Goal: Entertainment & Leisure: Consume media (video, audio)

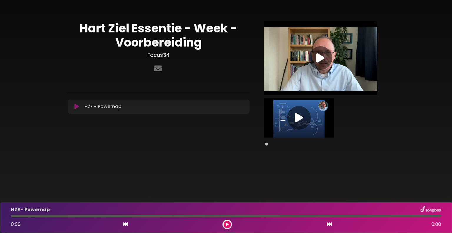
click at [299, 115] on icon at bounding box center [299, 117] width 8 height 11
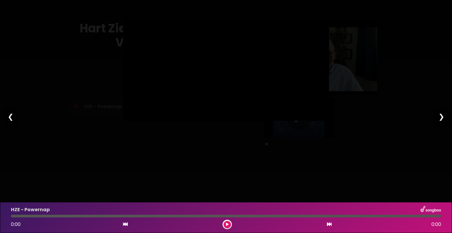
type input "*****"
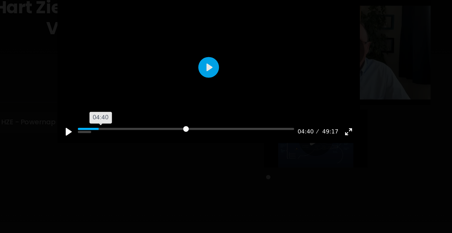
drag, startPoint x: 144, startPoint y: 141, endPoint x: 153, endPoint y: 141, distance: 8.5
click at [153, 116] on input "Seek" at bounding box center [211, 113] width 148 height 6
click at [161, 116] on input "Seek" at bounding box center [211, 113] width 148 height 6
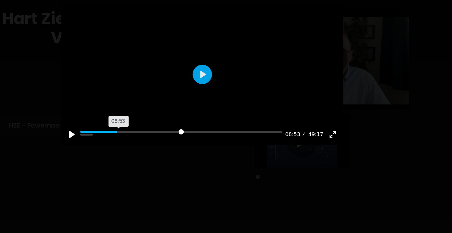
click at [165, 116] on input "Seek" at bounding box center [211, 113] width 148 height 6
click at [223, 81] on div at bounding box center [226, 69] width 206 height 103
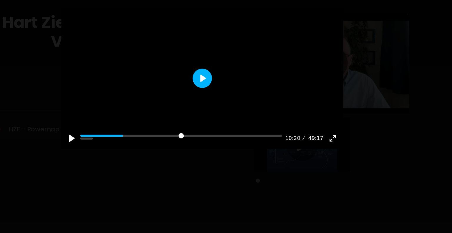
click at [226, 76] on button "Play" at bounding box center [226, 69] width 14 height 14
click at [174, 116] on input "Seek" at bounding box center [211, 113] width 148 height 6
click at [173, 116] on input "Seek" at bounding box center [211, 113] width 148 height 6
click at [181, 116] on input "Seek" at bounding box center [211, 113] width 148 height 6
click at [180, 116] on input "Seek" at bounding box center [211, 113] width 148 height 6
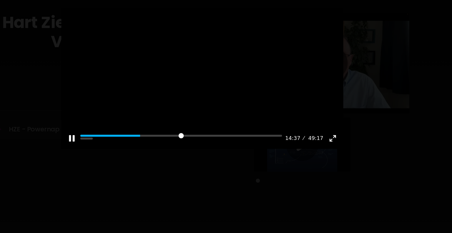
click at [219, 105] on div at bounding box center [226, 69] width 206 height 103
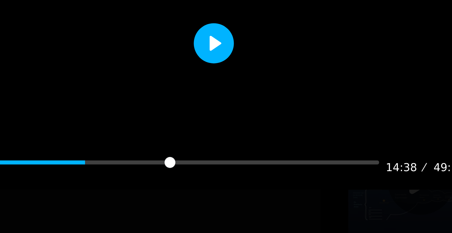
click at [222, 76] on button "Play" at bounding box center [226, 69] width 14 height 14
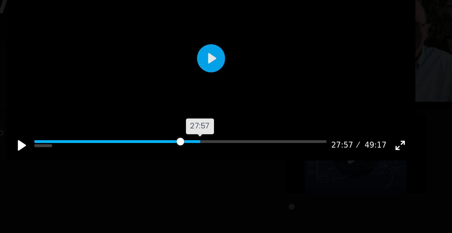
click at [223, 116] on input "Seek" at bounding box center [211, 113] width 148 height 6
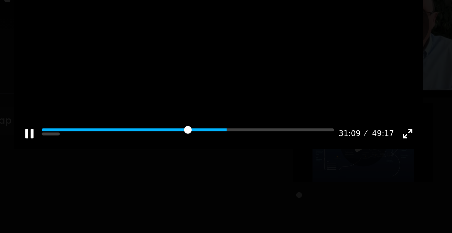
click at [236, 90] on div at bounding box center [226, 69] width 206 height 103
click at [220, 76] on button "Play" at bounding box center [226, 69] width 14 height 14
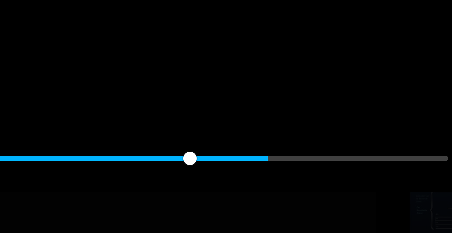
click at [201, 88] on div at bounding box center [226, 69] width 206 height 103
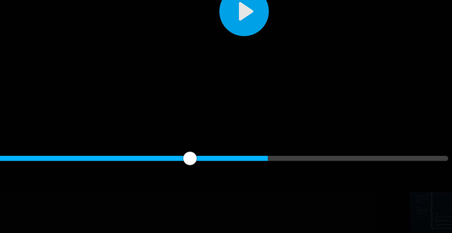
click at [201, 88] on div at bounding box center [226, 69] width 206 height 103
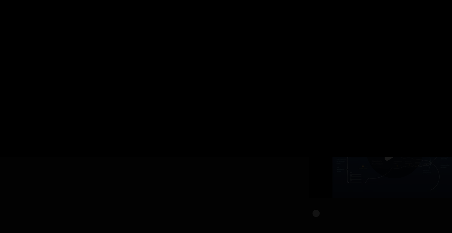
click at [201, 88] on div at bounding box center [226, 69] width 206 height 103
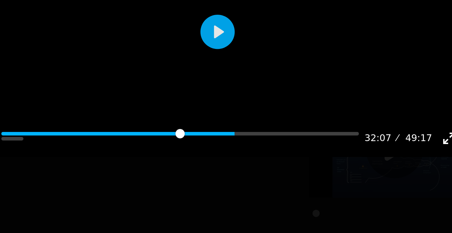
click at [201, 88] on div at bounding box center [226, 69] width 206 height 103
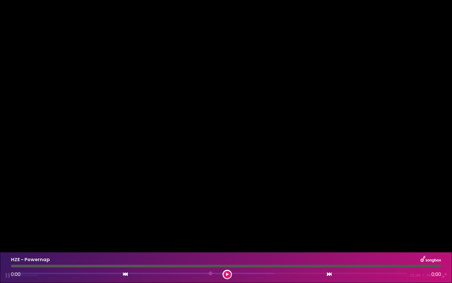
click at [171, 160] on div at bounding box center [226, 141] width 452 height 283
click at [226, 137] on button "Play" at bounding box center [226, 141] width 14 height 14
click at [235, 100] on div at bounding box center [226, 141] width 452 height 283
click at [223, 143] on button "Play" at bounding box center [226, 141] width 14 height 14
click at [226, 79] on div at bounding box center [226, 141] width 452 height 283
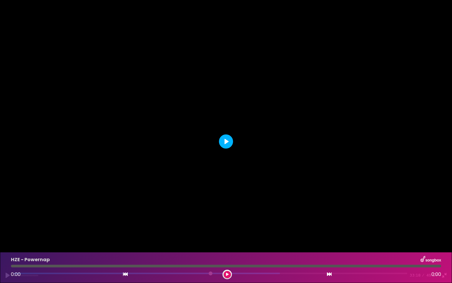
click at [226, 137] on button "Play" at bounding box center [226, 141] width 14 height 14
click at [280, 233] on input "Seek" at bounding box center [211, 275] width 394 height 6
click at [255, 104] on div at bounding box center [226, 141] width 452 height 283
click at [228, 141] on button "Play" at bounding box center [226, 141] width 14 height 14
drag, startPoint x: 361, startPoint y: 271, endPoint x: 358, endPoint y: 273, distance: 3.5
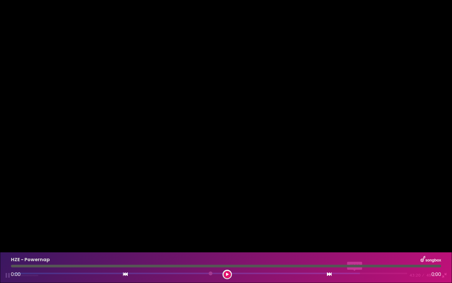
click at [358, 233] on div "Pause Play % buffered 42:50 43:20 49:17 Exit fullscreen Enter fullscreen" at bounding box center [226, 271] width 452 height 23
drag, startPoint x: 361, startPoint y: 272, endPoint x: 357, endPoint y: 272, distance: 3.8
click at [357, 233] on input "Seek" at bounding box center [211, 275] width 394 height 6
drag, startPoint x: 357, startPoint y: 272, endPoint x: 352, endPoint y: 273, distance: 5.9
click at [352, 233] on input "Seek" at bounding box center [211, 275] width 394 height 6
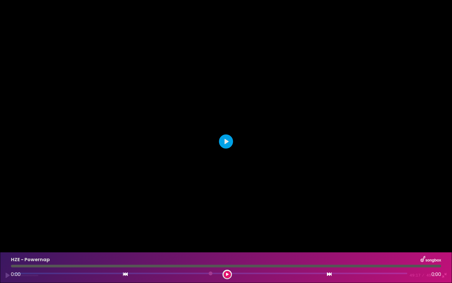
click at [292, 67] on div at bounding box center [226, 141] width 452 height 283
click at [444, 233] on button "Exit fullscreen Enter fullscreen" at bounding box center [444, 274] width 9 height 9
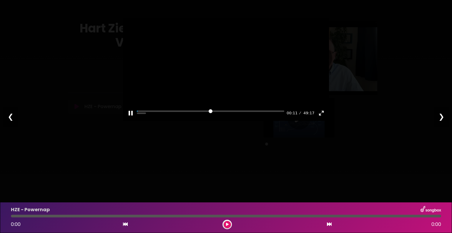
click at [270, 95] on div at bounding box center [226, 69] width 206 height 103
type input "****"
